Goal: Navigation & Orientation: Find specific page/section

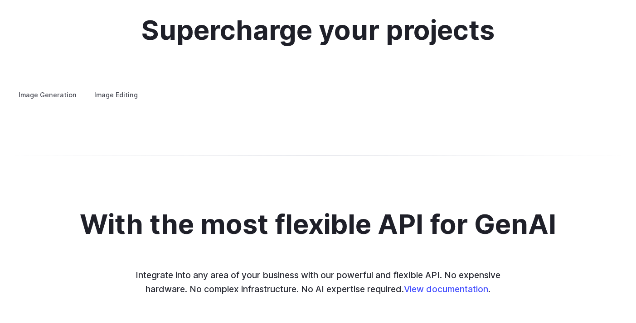
scroll to position [3488, 0]
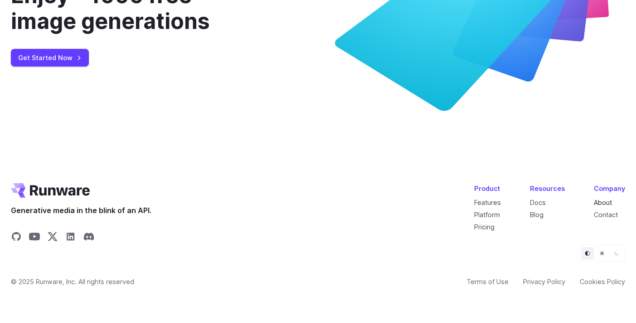
click at [606, 201] on link "About" at bounding box center [602, 203] width 18 height 8
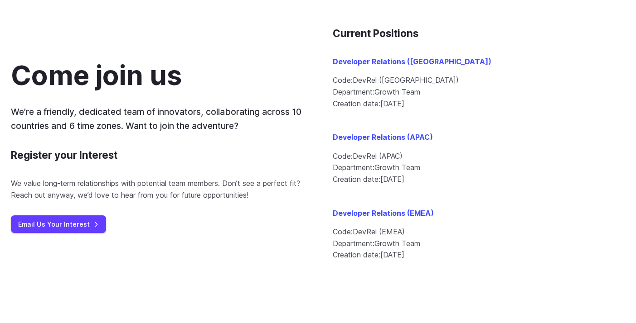
scroll to position [989, 0]
